Goal: Ask a question

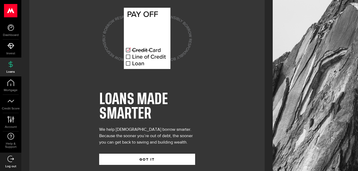
scroll to position [22, 0]
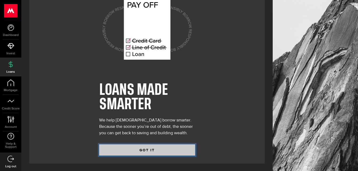
click at [164, 147] on button "GOT IT" at bounding box center [147, 149] width 96 height 11
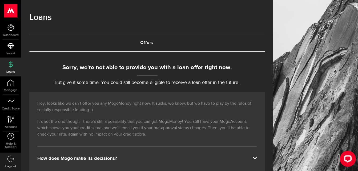
click at [264, 128] on div "Hey, looks like we can’t offer you any MogoMoney right now. It sucks, we know, …" at bounding box center [146, 133] width 235 height 83
click at [6, 9] on use at bounding box center [10, 10] width 13 height 13
click at [124, 79] on div "Sorry, we're not able to provide you with a loan offer right now. But give it s…" at bounding box center [146, 74] width 235 height 23
